Goal: Information Seeking & Learning: Learn about a topic

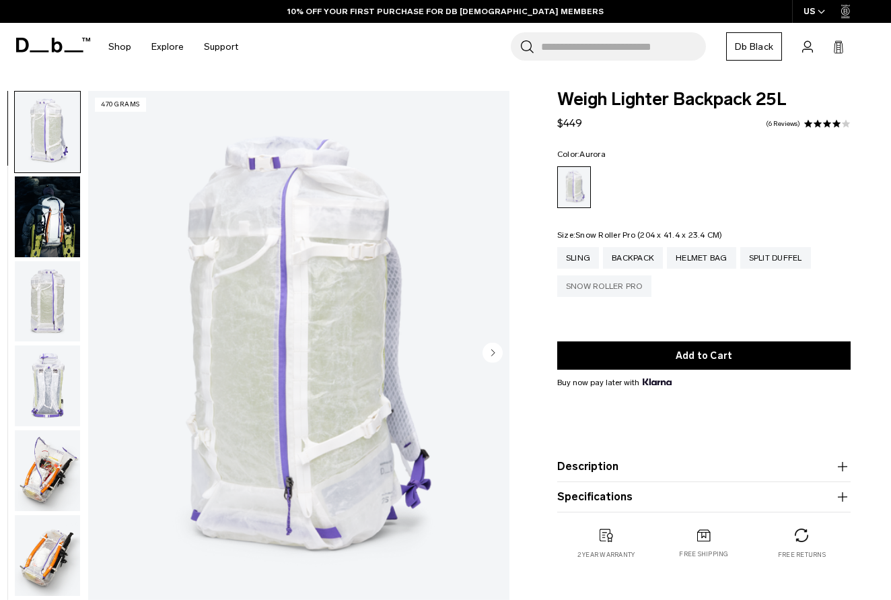
click at [616, 287] on div "Snow Roller Pro" at bounding box center [604, 286] width 94 height 22
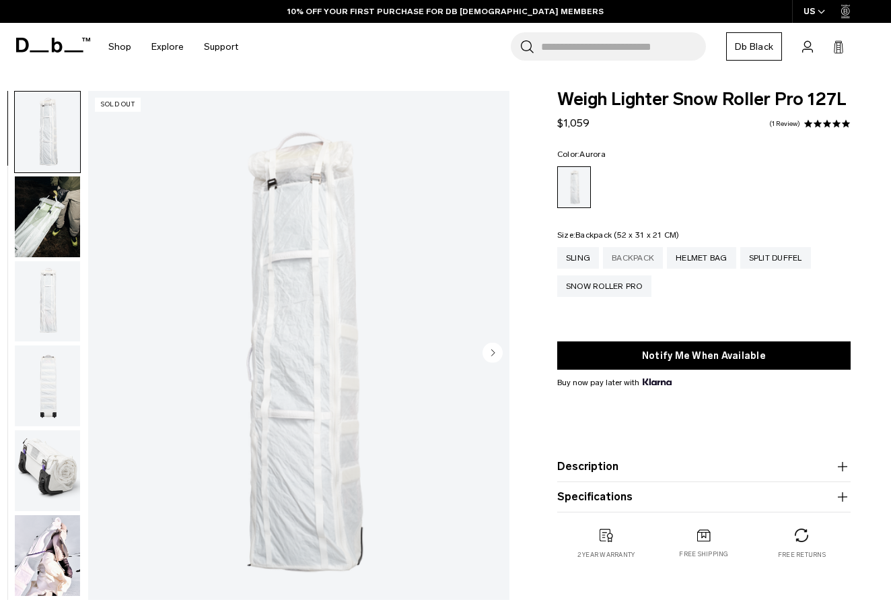
click at [634, 260] on div "Backpack" at bounding box center [633, 258] width 60 height 22
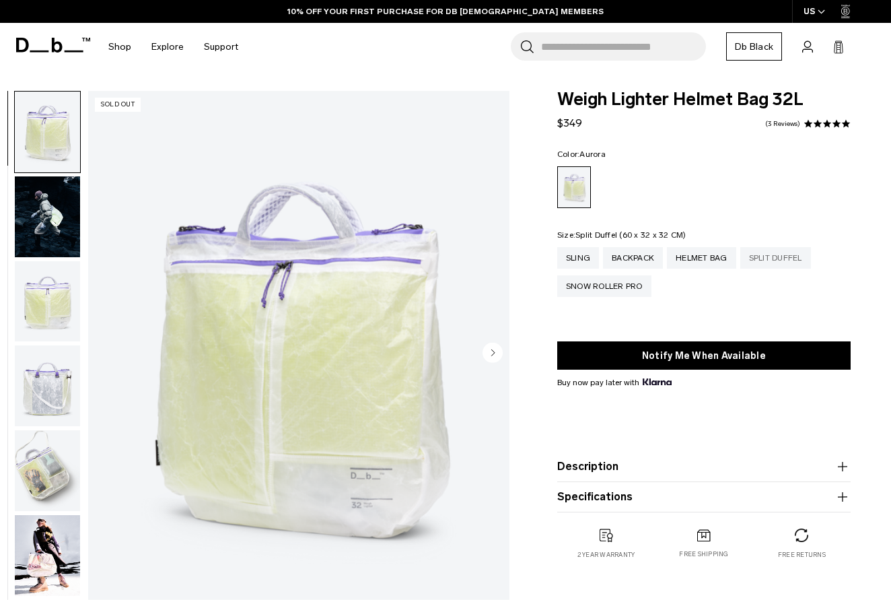
click at [775, 260] on div "Split Duffel" at bounding box center [775, 258] width 71 height 22
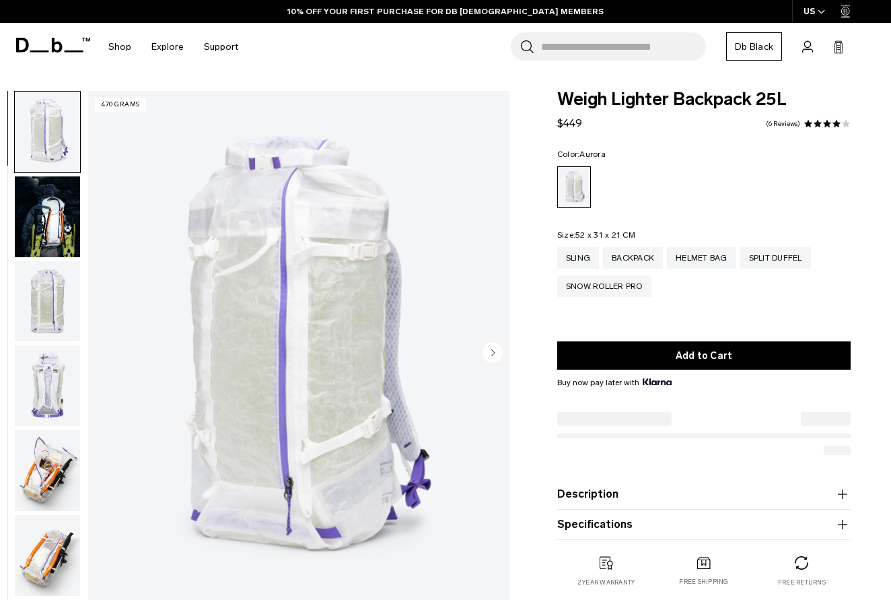
click at [31, 232] on img "button" at bounding box center [47, 216] width 65 height 81
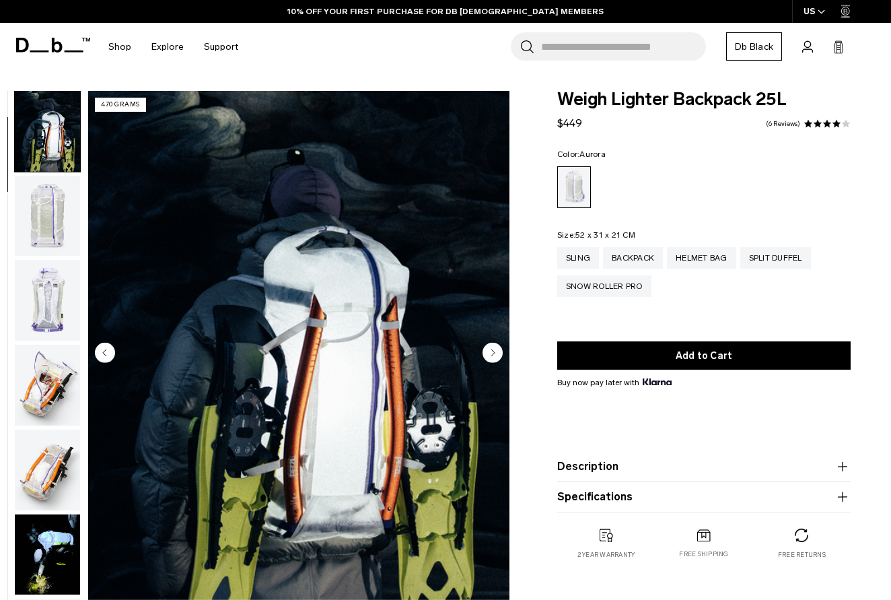
click at [63, 309] on img "button" at bounding box center [47, 300] width 65 height 81
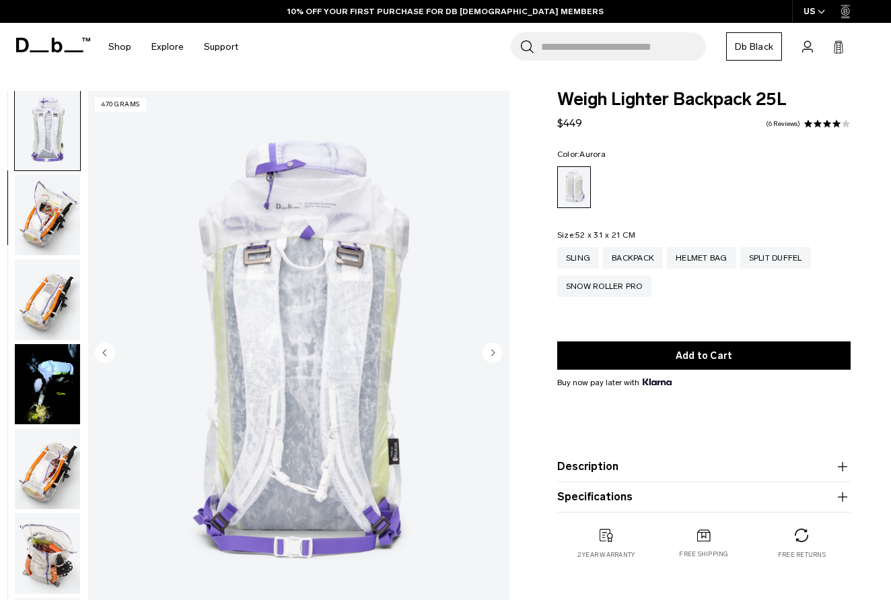
click at [44, 209] on img "button" at bounding box center [47, 214] width 65 height 81
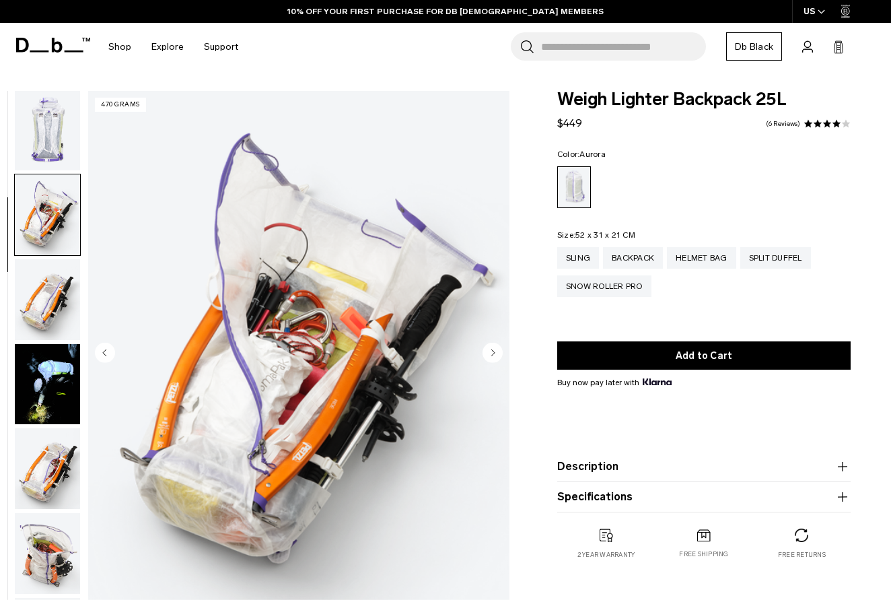
scroll to position [341, 0]
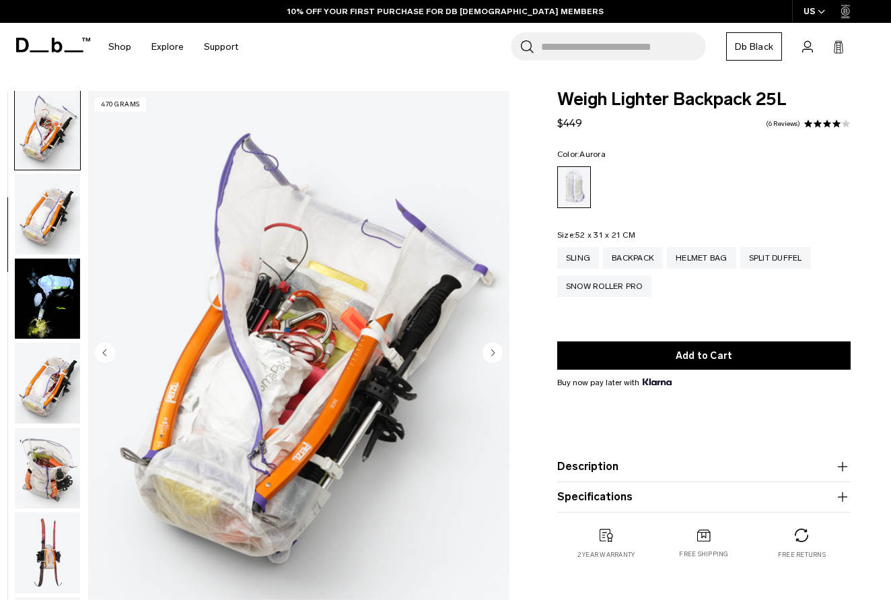
click at [41, 223] on img "button" at bounding box center [47, 214] width 65 height 81
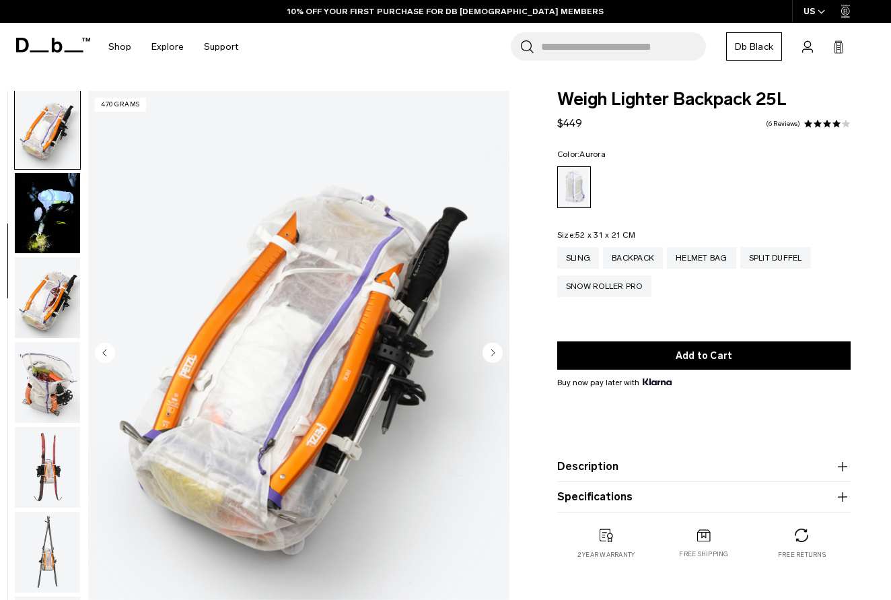
click at [41, 223] on img "button" at bounding box center [47, 213] width 65 height 81
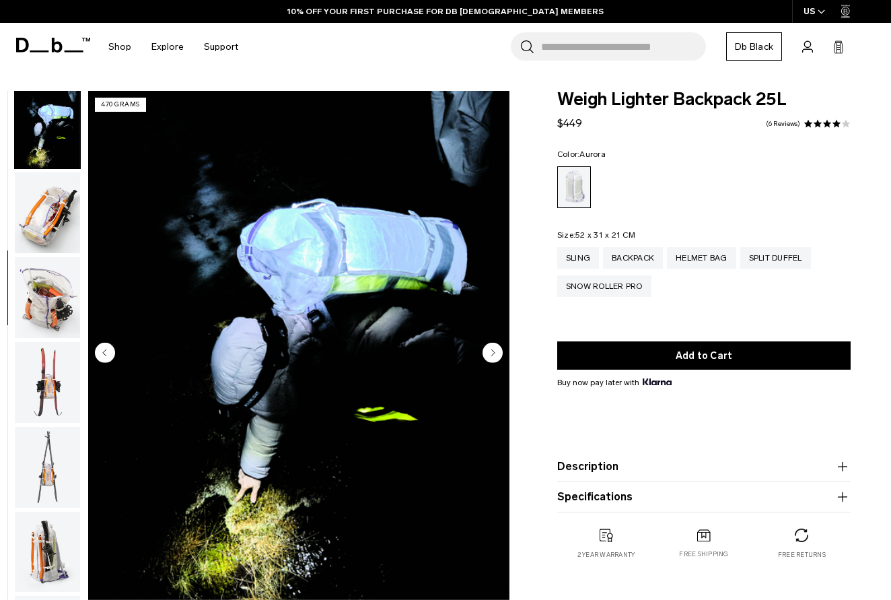
click at [41, 223] on img "button" at bounding box center [47, 212] width 65 height 81
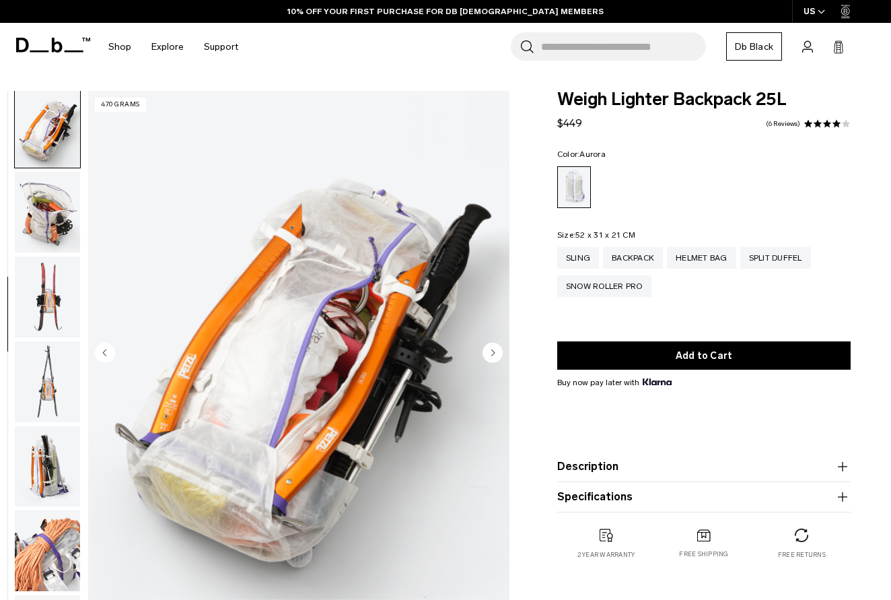
click at [41, 223] on img "button" at bounding box center [47, 212] width 65 height 81
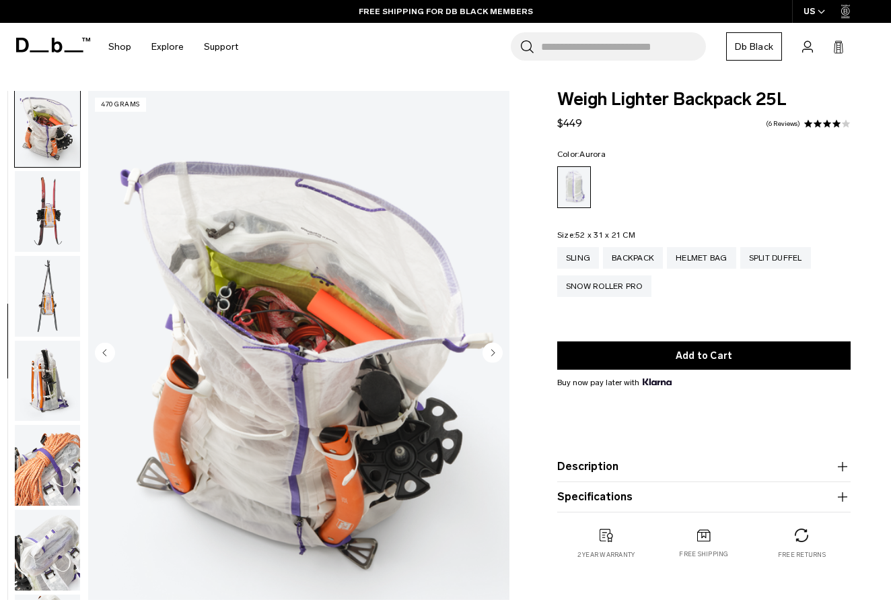
click at [41, 223] on img "button" at bounding box center [47, 211] width 65 height 81
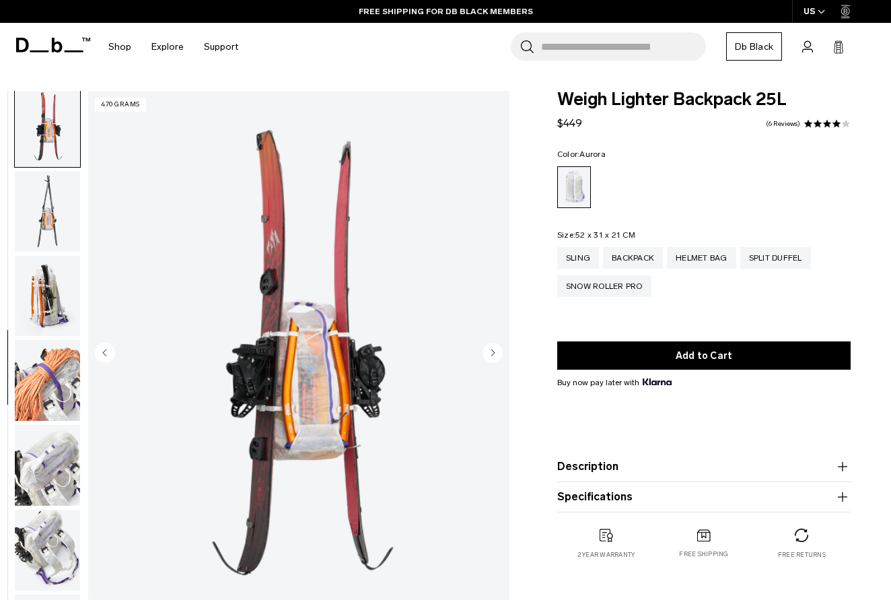
click at [41, 223] on img "button" at bounding box center [47, 211] width 65 height 81
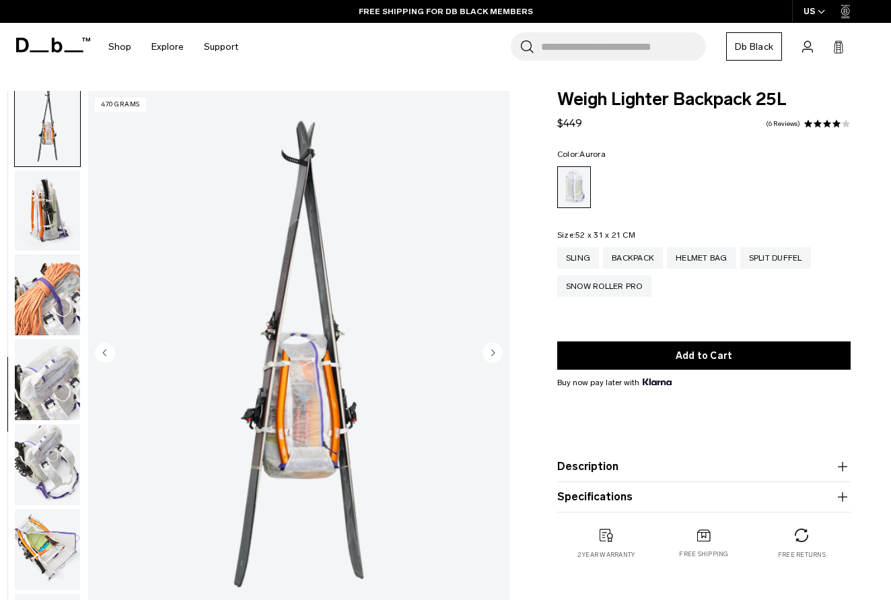
click at [41, 223] on img "button" at bounding box center [47, 210] width 65 height 81
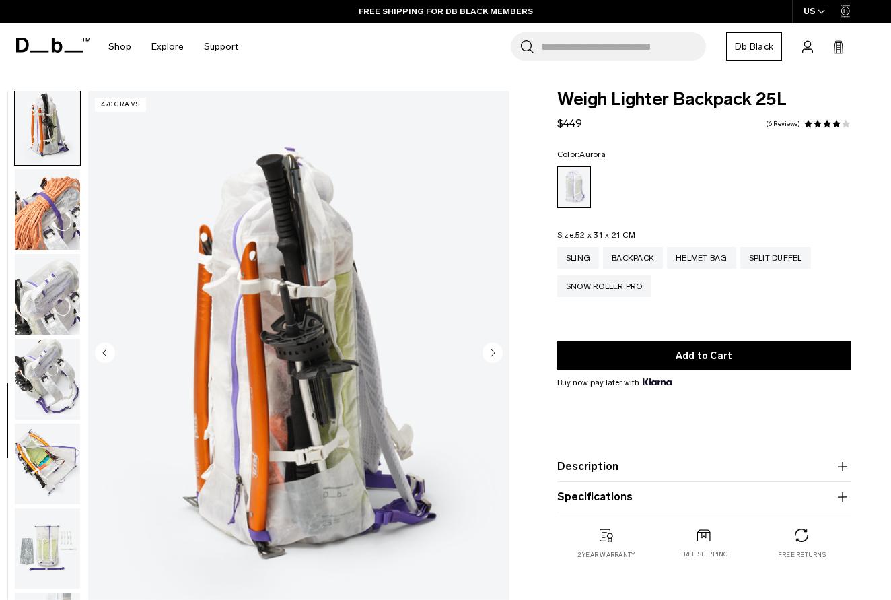
click at [41, 223] on img "button" at bounding box center [47, 209] width 65 height 81
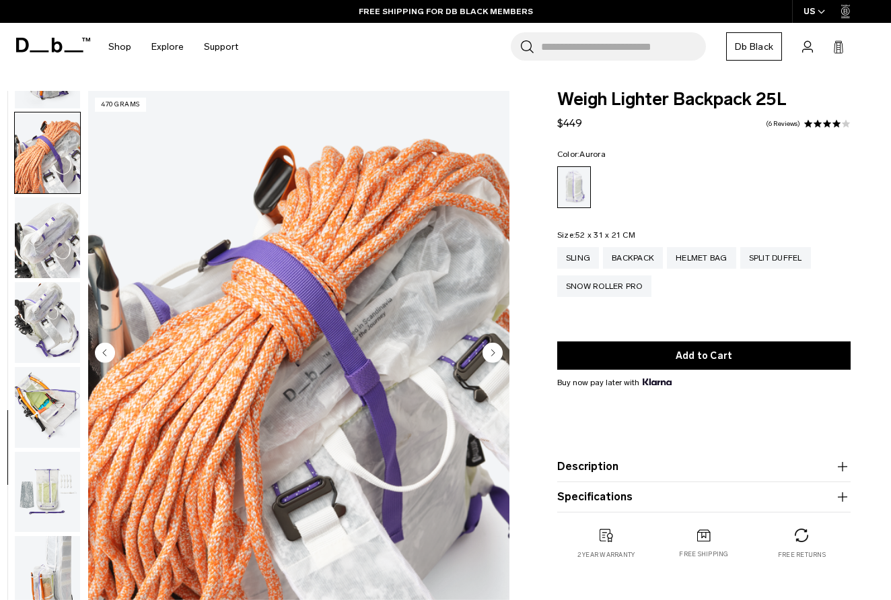
click at [41, 223] on img "button" at bounding box center [47, 237] width 65 height 81
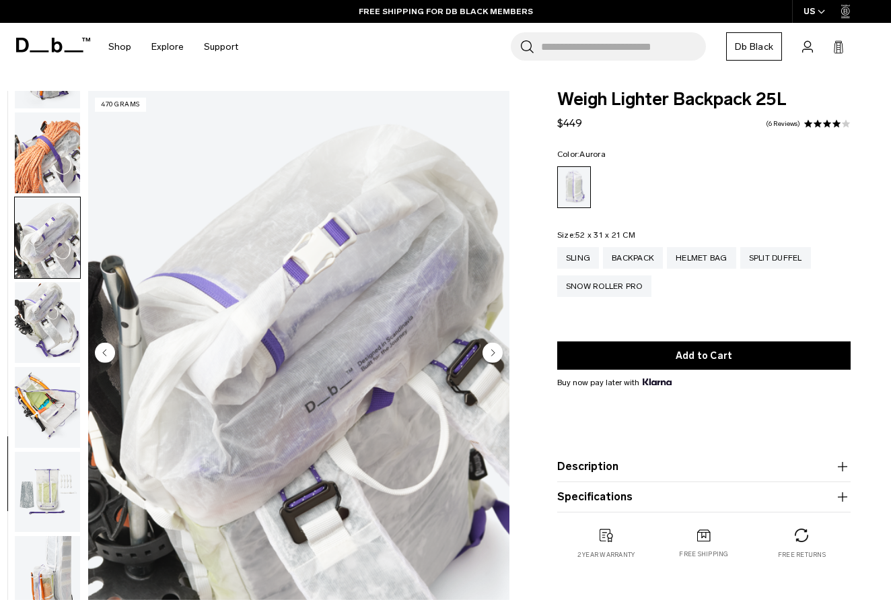
click at [41, 223] on img "button" at bounding box center [47, 237] width 65 height 81
click at [54, 305] on img "button" at bounding box center [47, 322] width 65 height 81
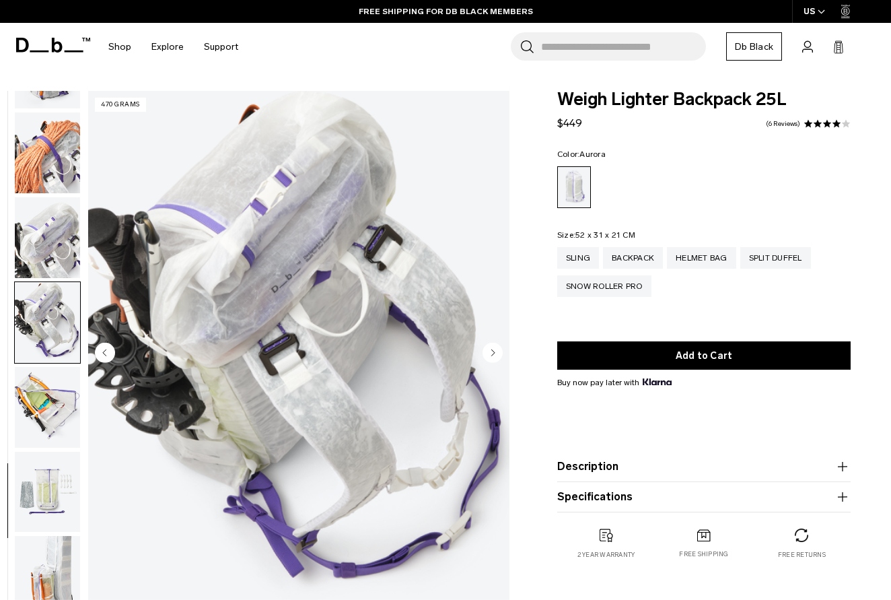
click at [47, 367] on img "button" at bounding box center [47, 407] width 65 height 81
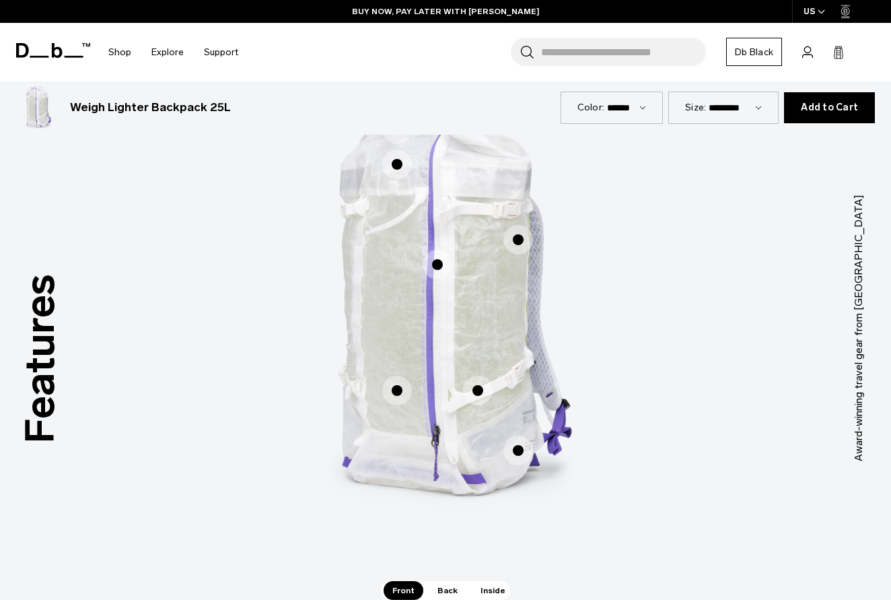
scroll to position [644, 0]
click at [396, 384] on span "1 / 3" at bounding box center [397, 391] width 30 height 30
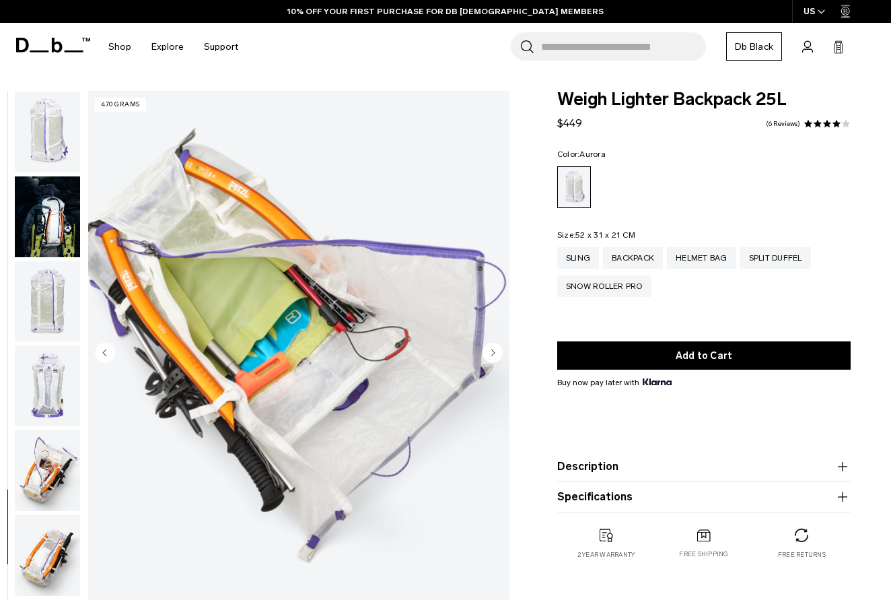
scroll to position [0, 0]
click at [35, 132] on img "button" at bounding box center [47, 132] width 65 height 81
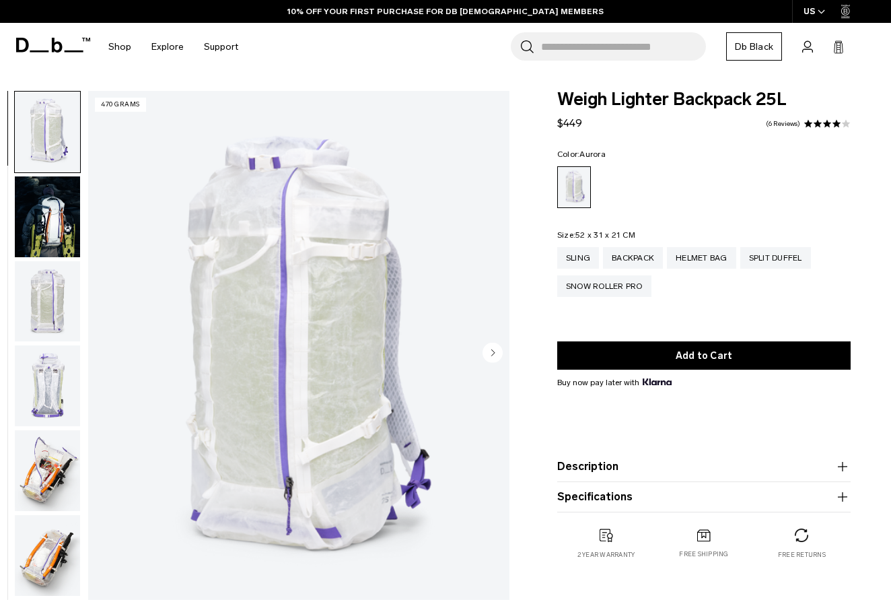
click at [38, 248] on img "button" at bounding box center [47, 216] width 65 height 81
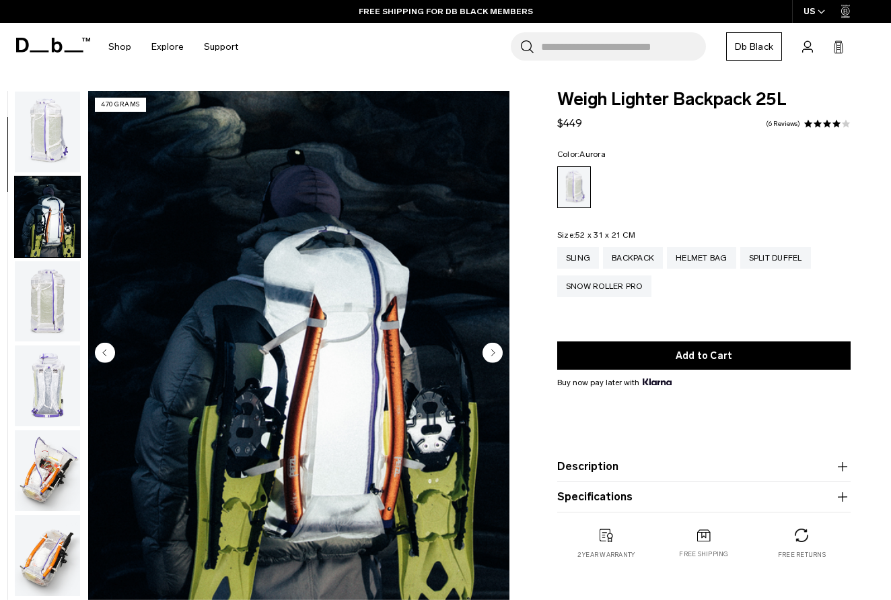
click at [38, 153] on img "button" at bounding box center [47, 132] width 65 height 81
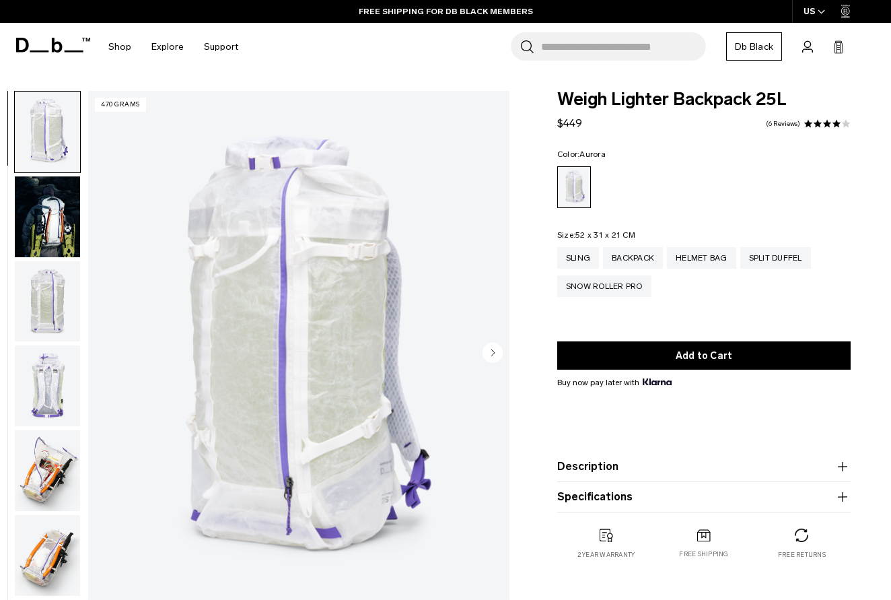
click at [493, 351] on icon "Next slide" at bounding box center [492, 352] width 3 height 6
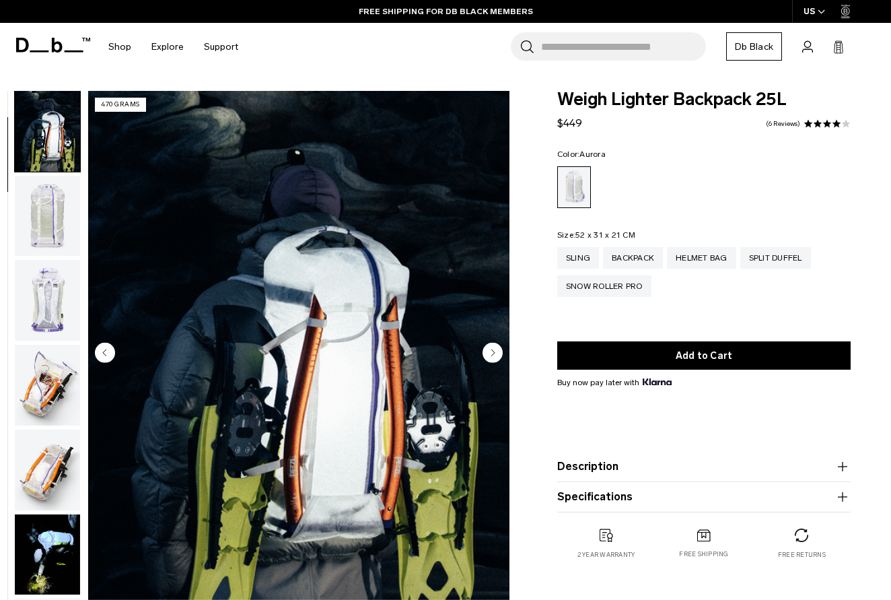
click at [493, 351] on icon "Next slide" at bounding box center [492, 352] width 3 height 6
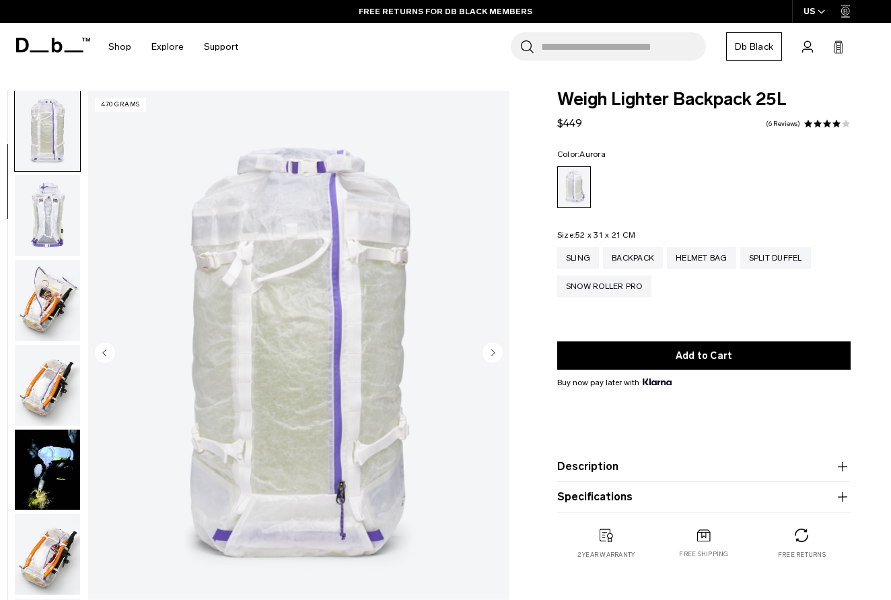
click at [493, 351] on icon "Next slide" at bounding box center [492, 352] width 3 height 6
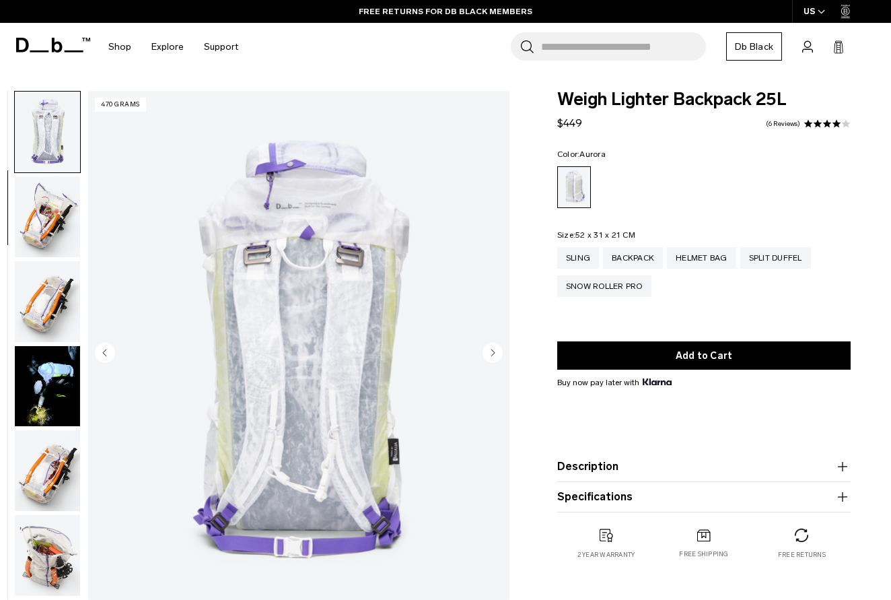
scroll to position [256, 0]
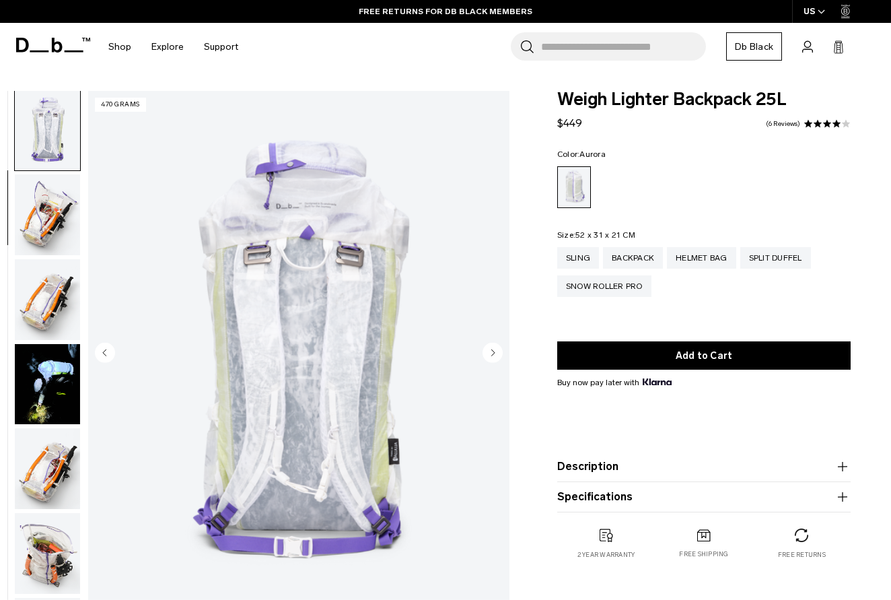
click at [493, 353] on icon "Next slide" at bounding box center [492, 352] width 3 height 6
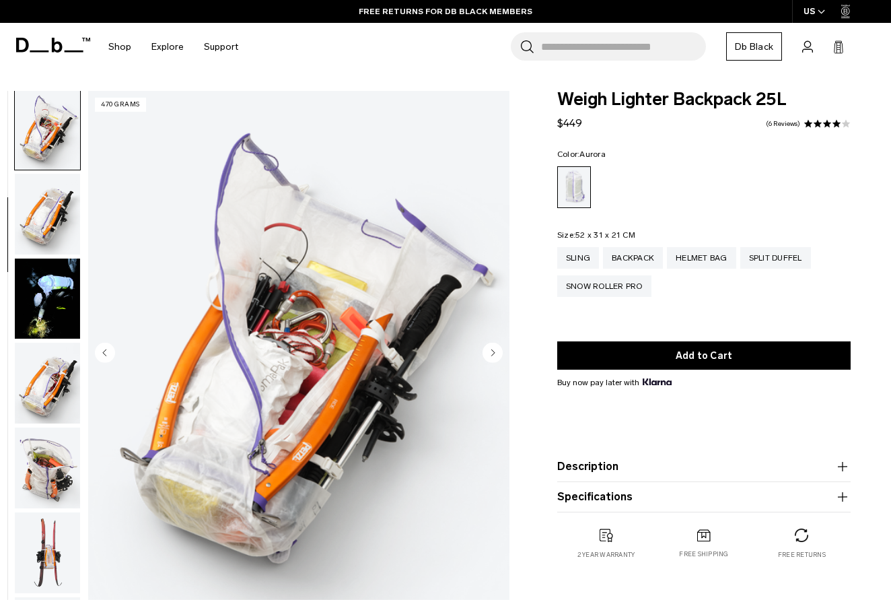
click at [493, 353] on icon "Next slide" at bounding box center [492, 352] width 3 height 6
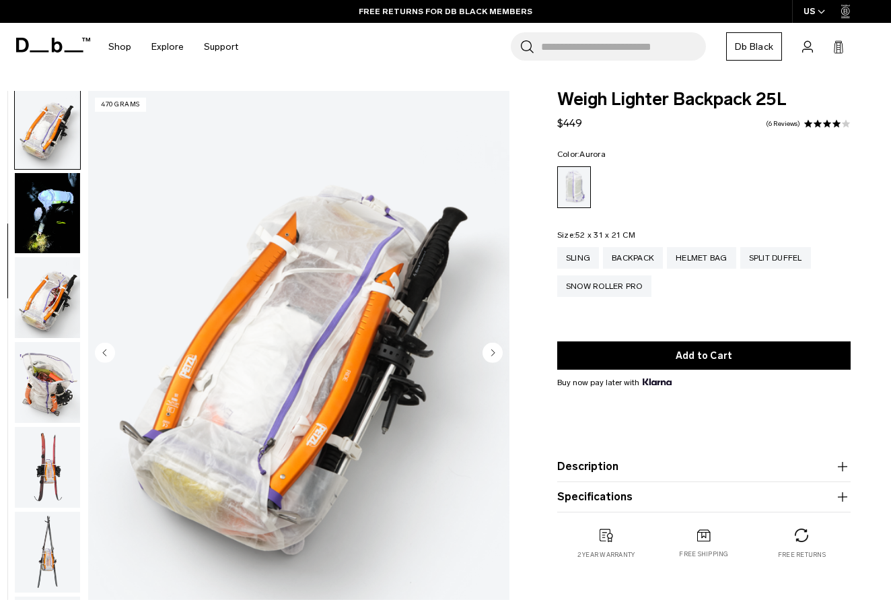
click at [493, 353] on icon "Next slide" at bounding box center [492, 352] width 3 height 6
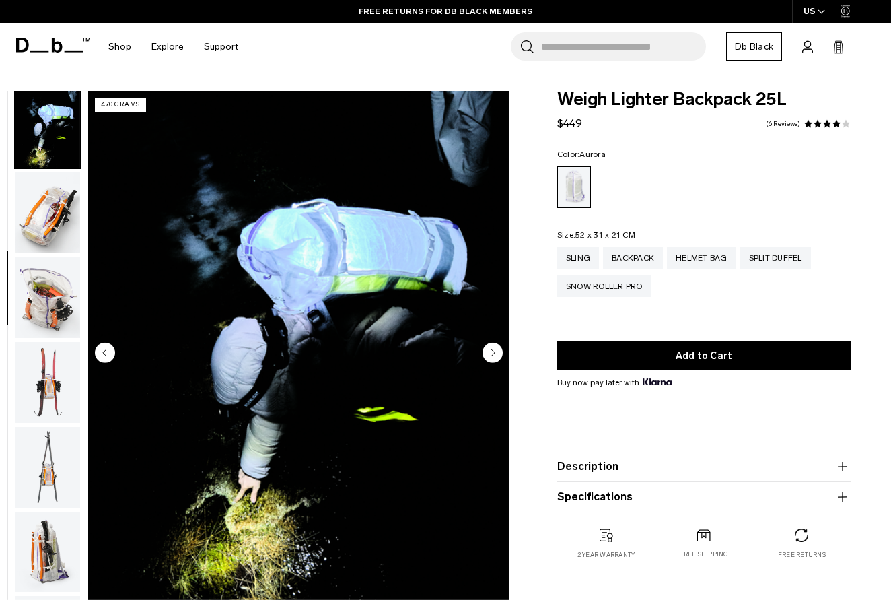
click at [493, 353] on icon "Next slide" at bounding box center [492, 352] width 3 height 6
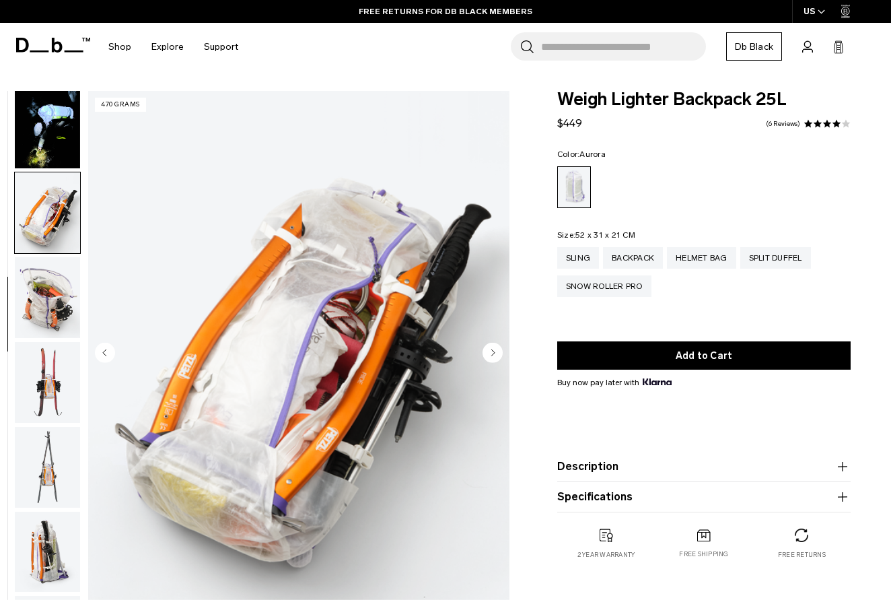
scroll to position [597, 0]
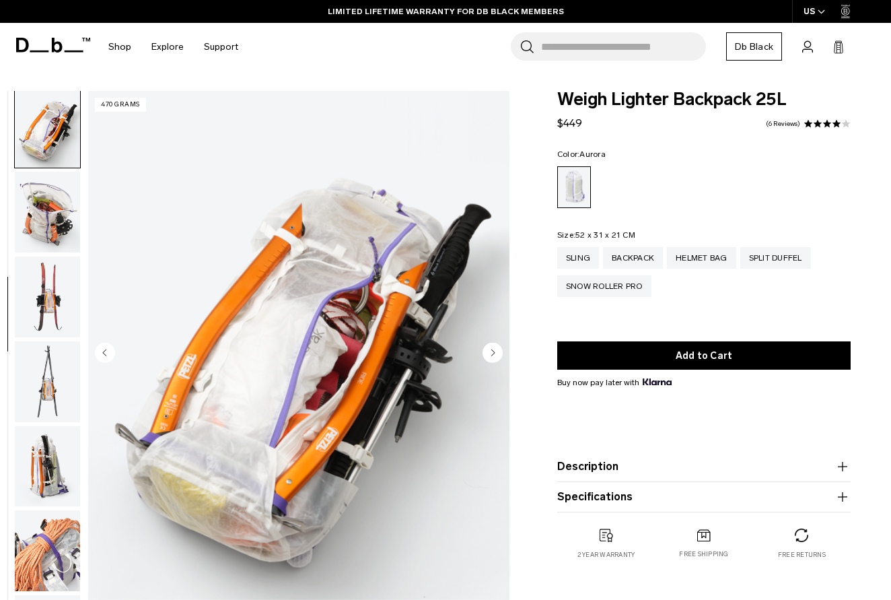
click at [493, 353] on icon "Next slide" at bounding box center [492, 352] width 3 height 6
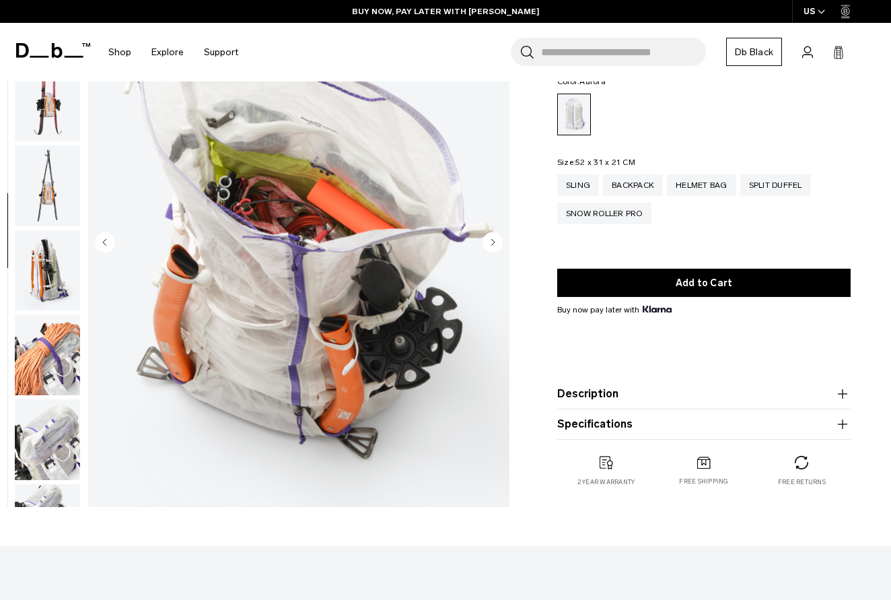
scroll to position [111, 0]
click at [50, 369] on img "button" at bounding box center [47, 354] width 65 height 81
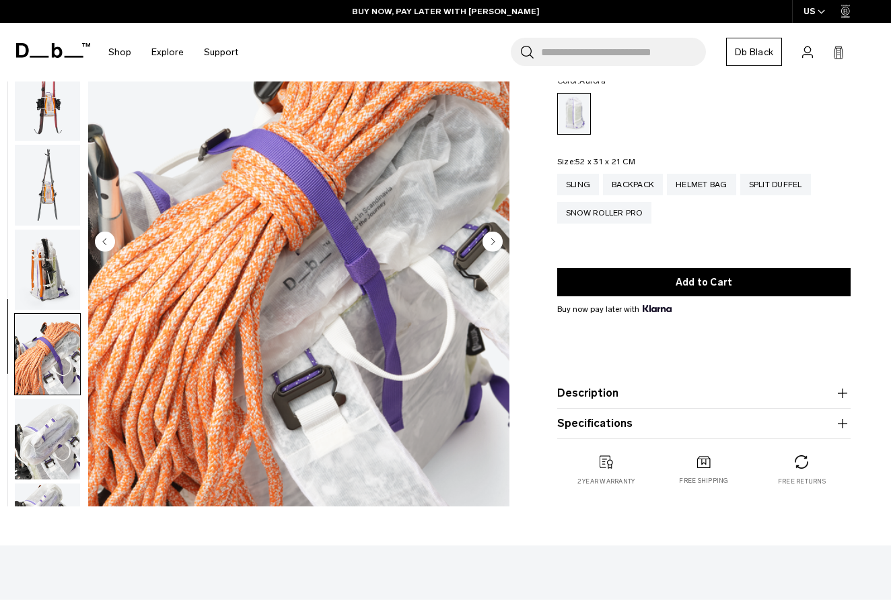
scroll to position [1006, 0]
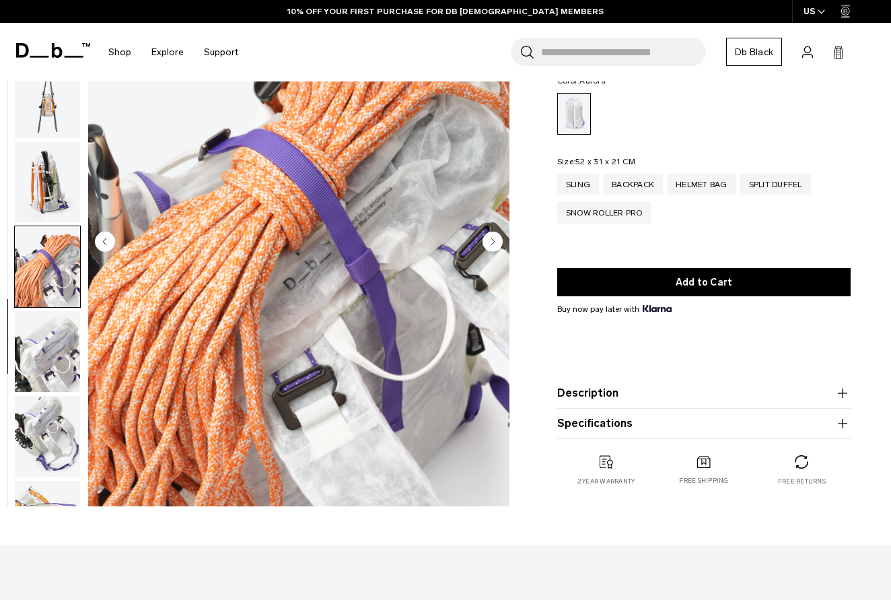
click at [52, 222] on img "button" at bounding box center [47, 182] width 65 height 81
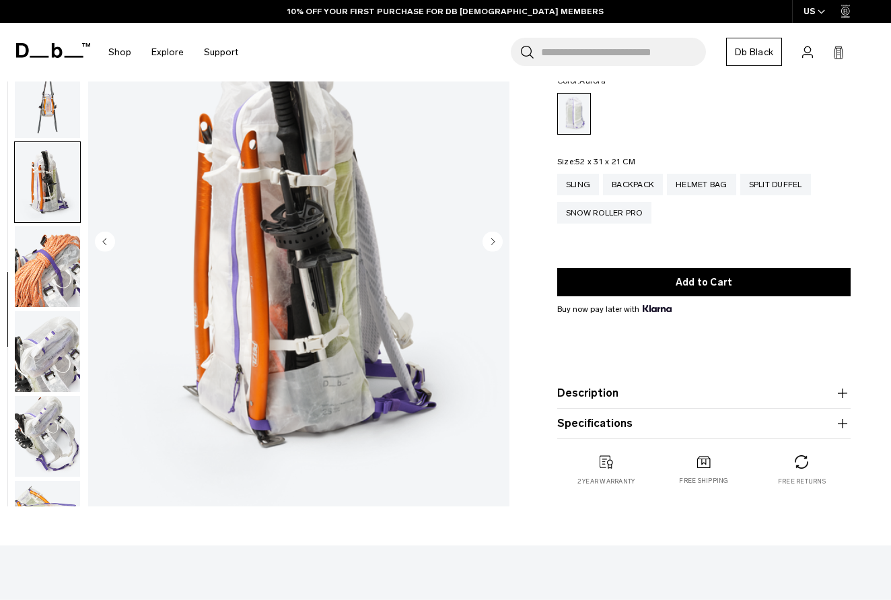
scroll to position [938, 0]
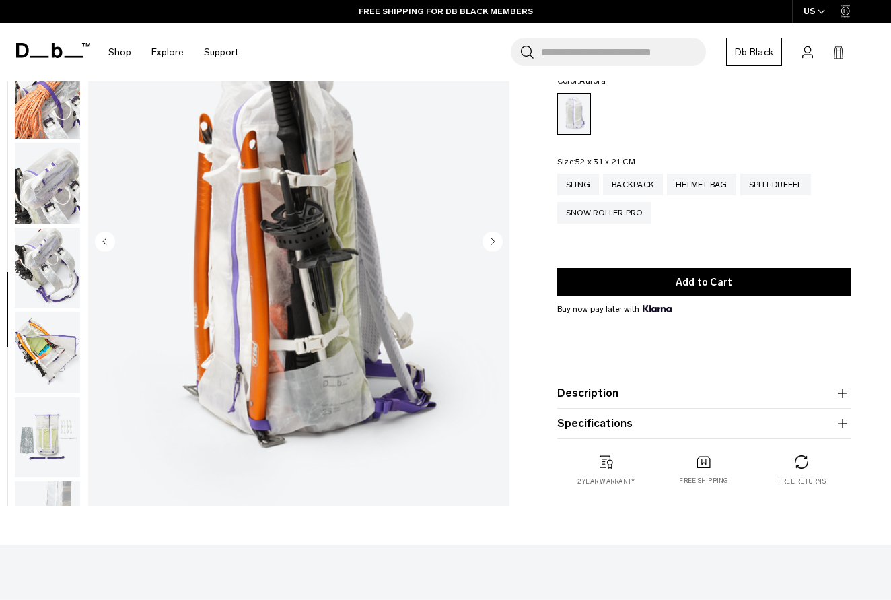
click at [20, 365] on img "button" at bounding box center [47, 352] width 65 height 81
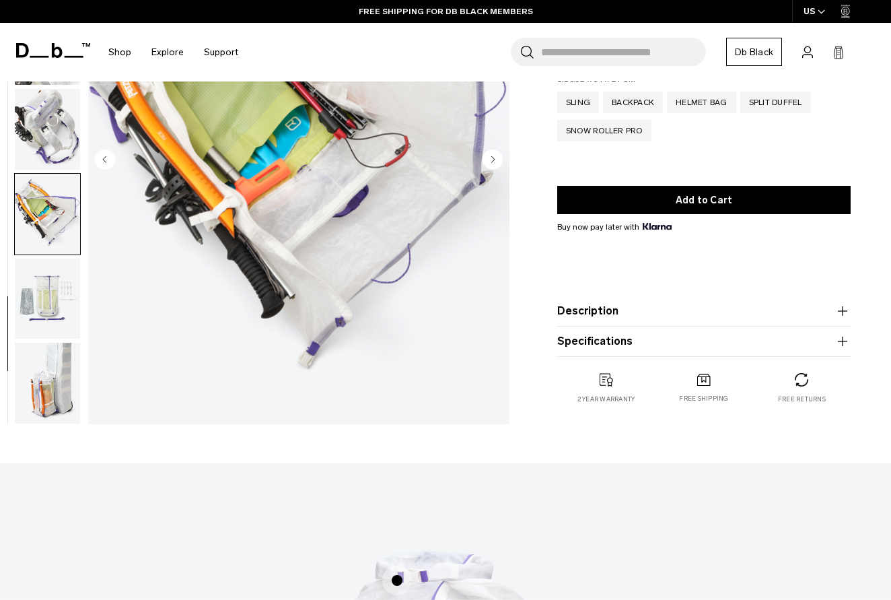
scroll to position [202, 0]
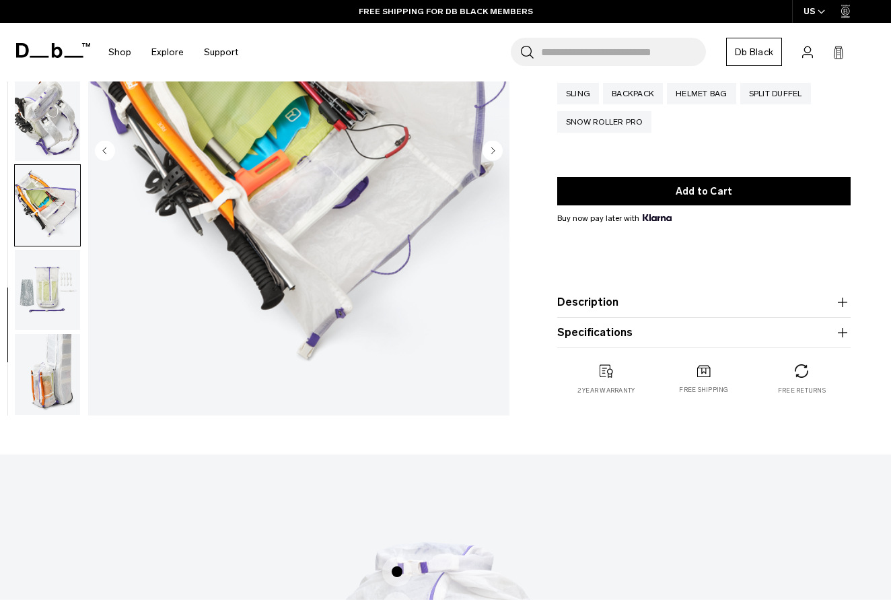
click at [32, 367] on img "button" at bounding box center [47, 374] width 65 height 81
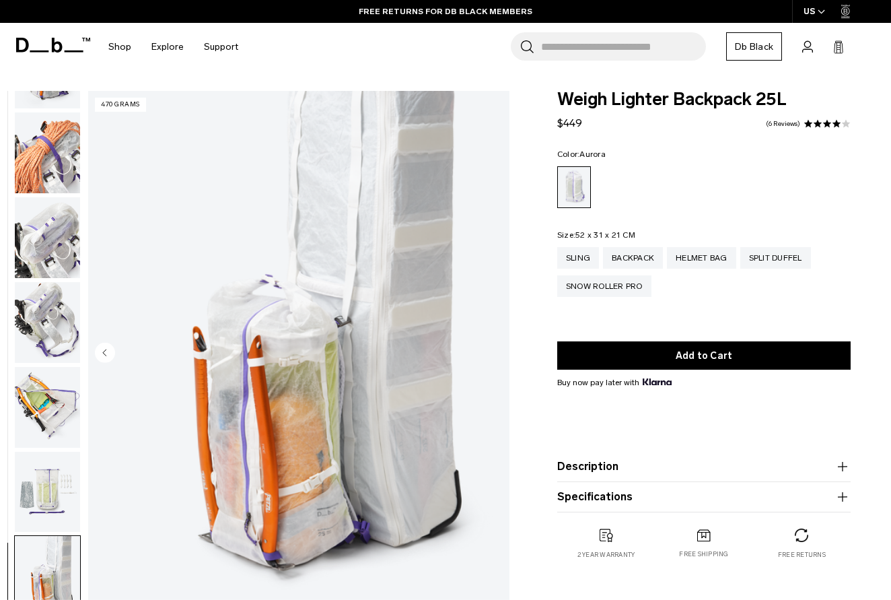
scroll to position [0, 0]
click at [36, 413] on img "button" at bounding box center [47, 407] width 65 height 81
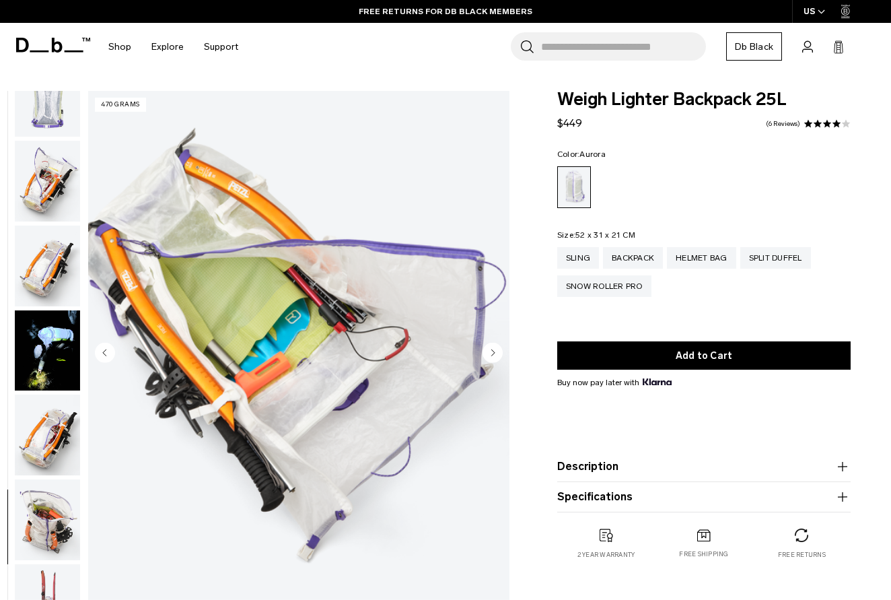
click at [42, 262] on img "button" at bounding box center [47, 265] width 65 height 81
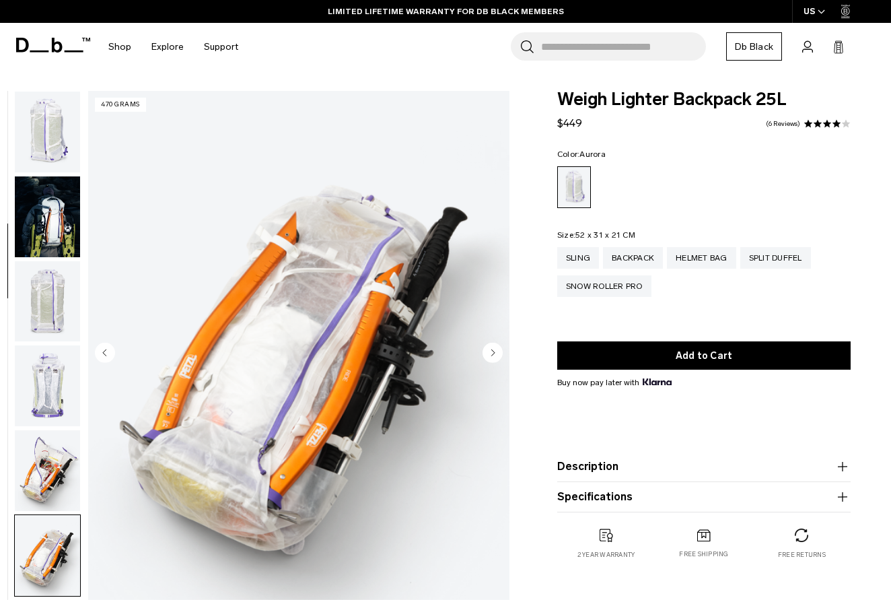
click at [44, 150] on img "button" at bounding box center [47, 132] width 65 height 81
